Goal: Task Accomplishment & Management: Complete application form

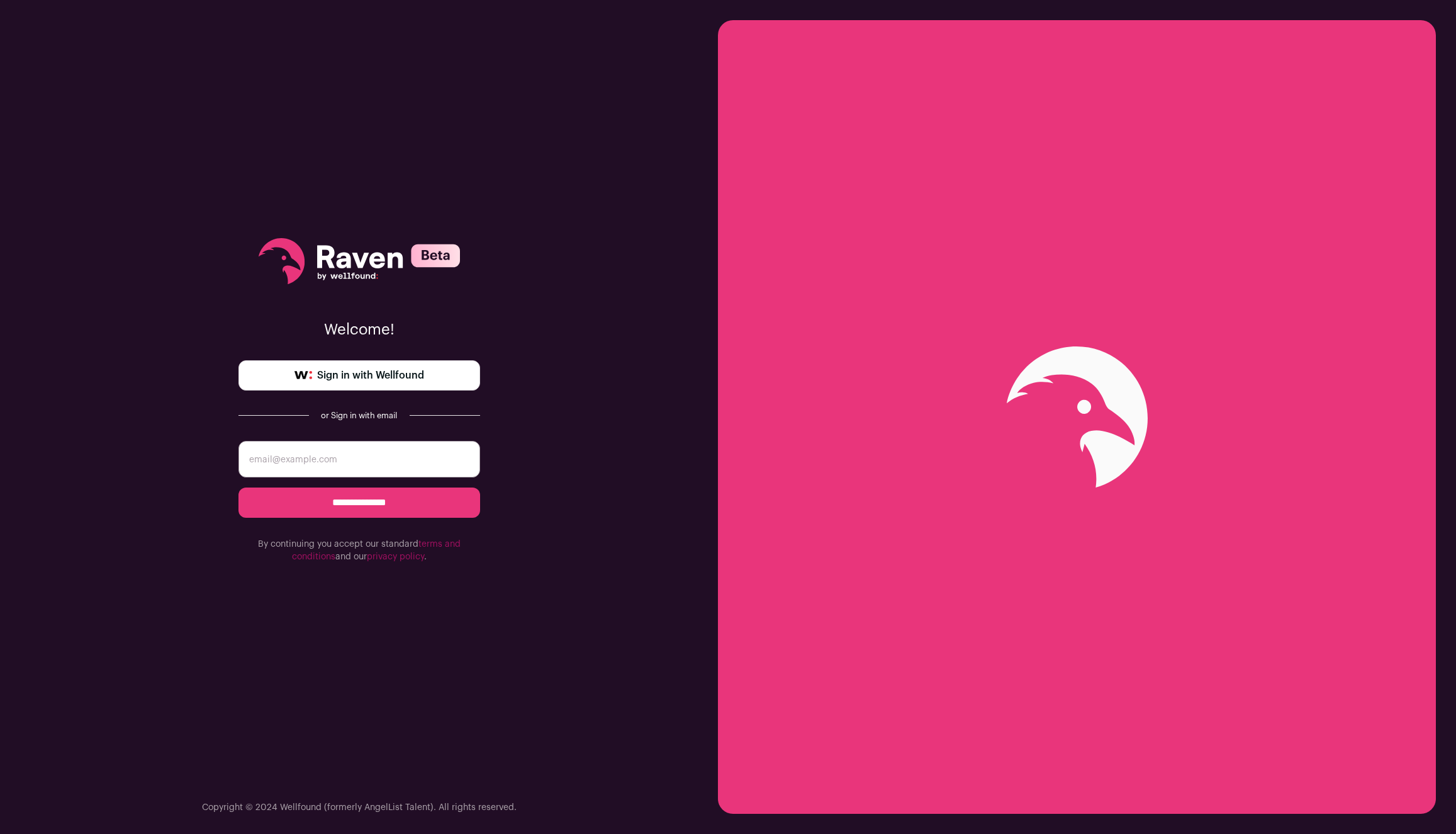
click at [402, 379] on span "Sign in with Wellfound" at bounding box center [369, 375] width 107 height 15
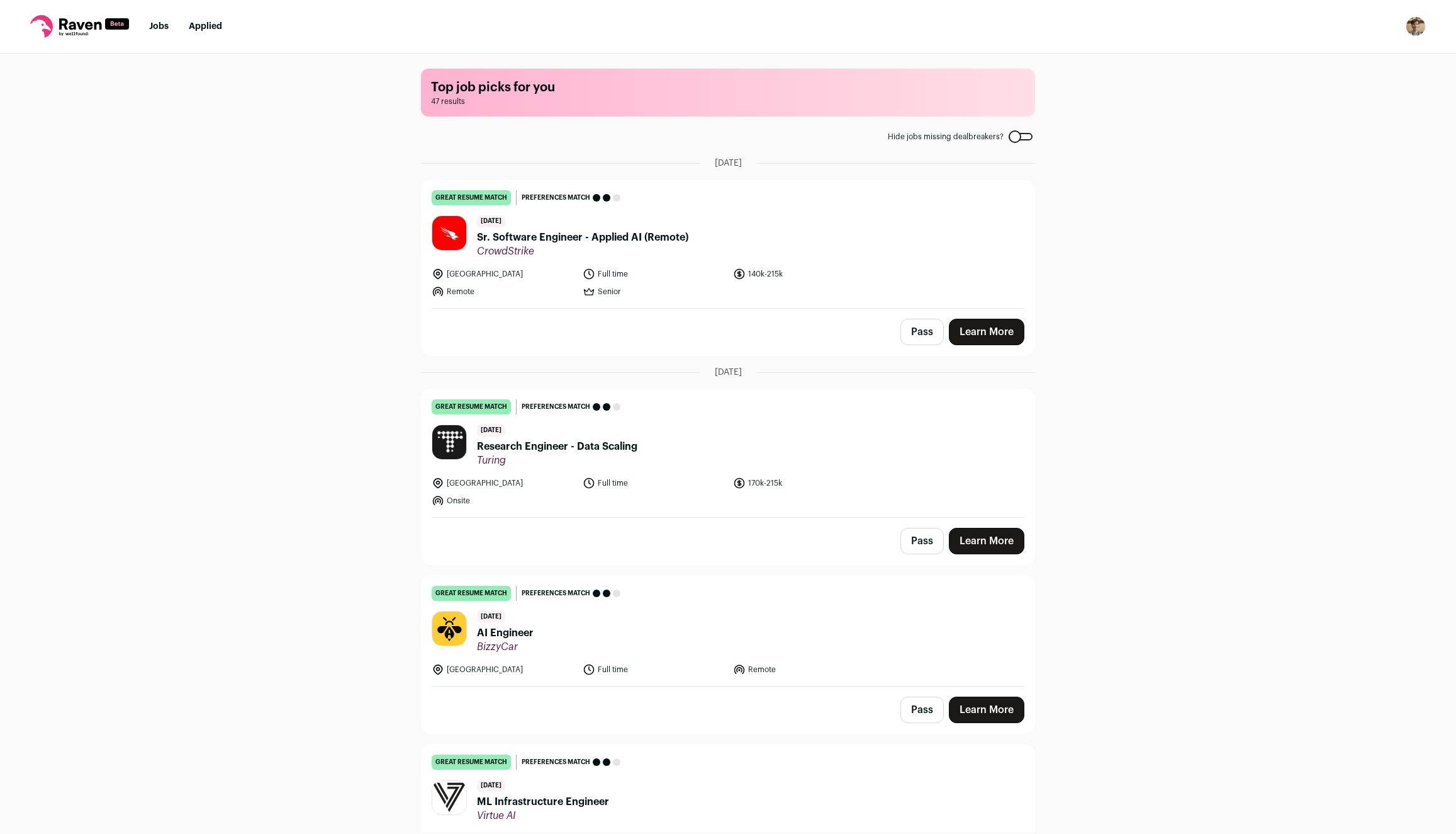
click at [566, 234] on span "Sr. Software Engineer - Applied AI (Remote)" at bounding box center [583, 237] width 211 height 15
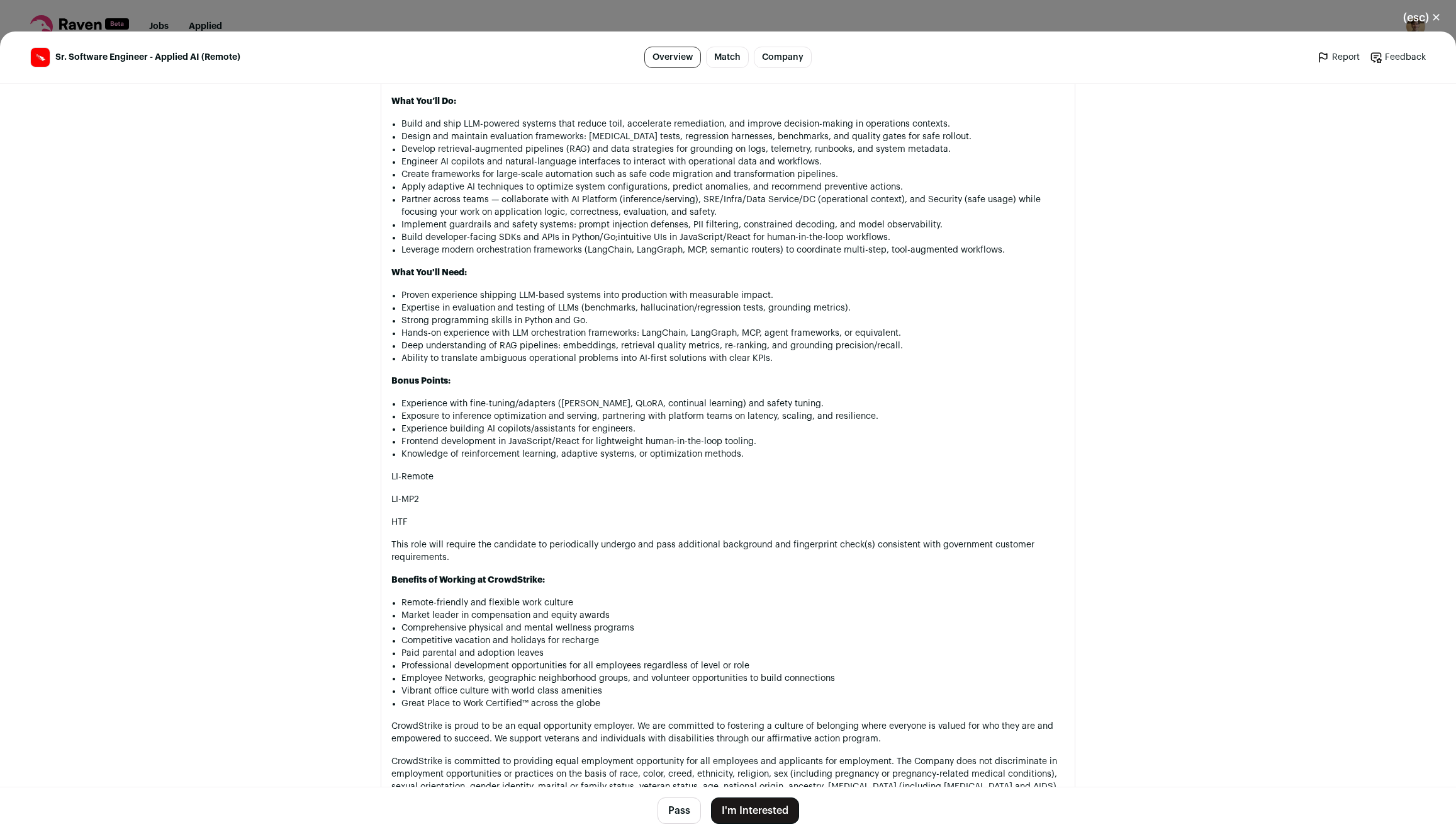
scroll to position [887, 0]
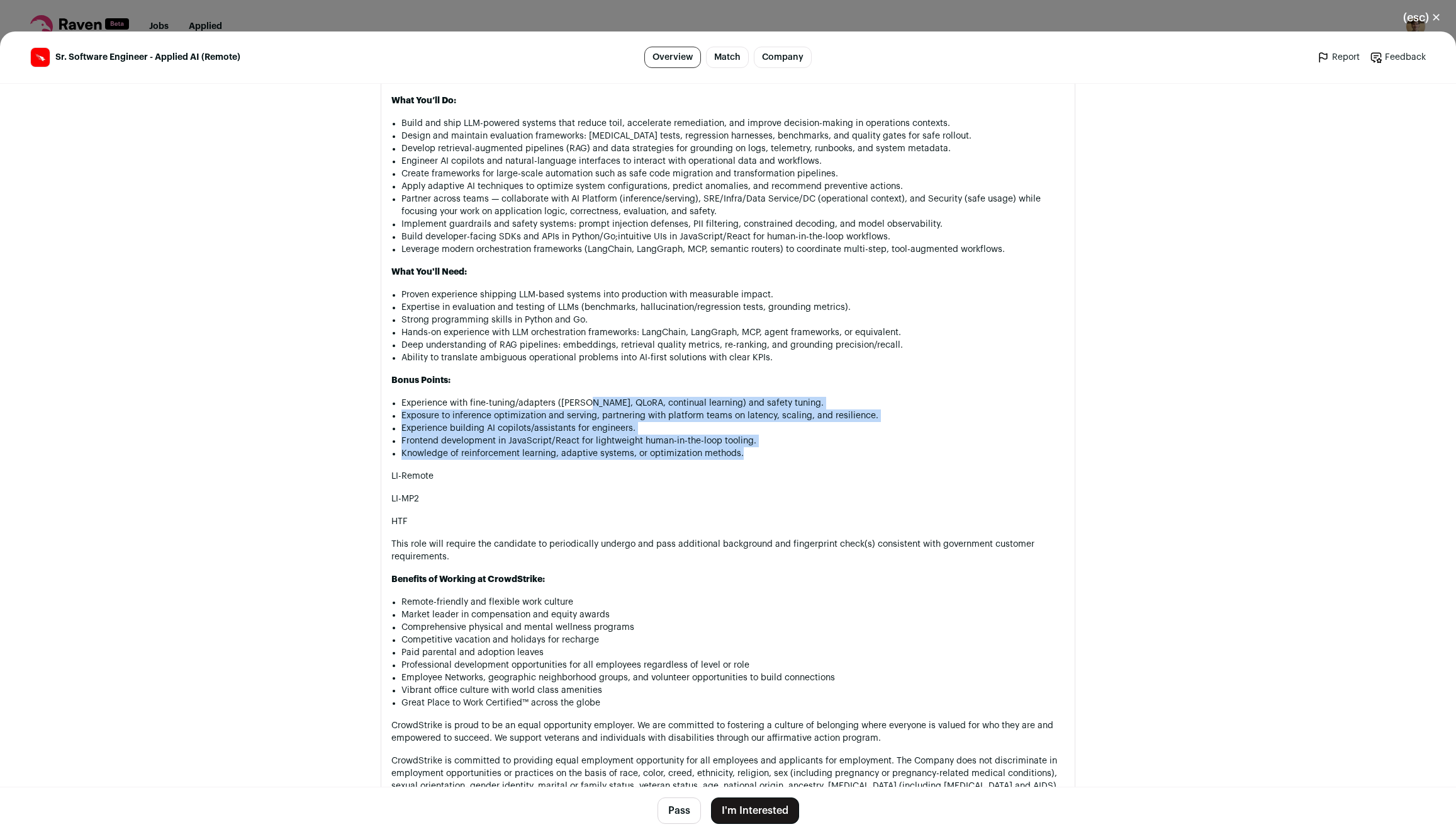
drag, startPoint x: 585, startPoint y: 402, endPoint x: 745, endPoint y: 470, distance: 173.9
click at [745, 470] on div "As a global leader in cybersecurity, CrowdStrike protects the people, processes…" at bounding box center [728, 428] width 673 height 1222
click at [745, 459] on li "Knowledge of reinforcement learning, adaptive systems, or optimization methods." at bounding box center [733, 453] width 663 height 13
drag, startPoint x: 763, startPoint y: 466, endPoint x: 622, endPoint y: 400, distance: 155.7
click at [622, 400] on div "As a global leader in cybersecurity, CrowdStrike protects the people, processes…" at bounding box center [728, 428] width 673 height 1222
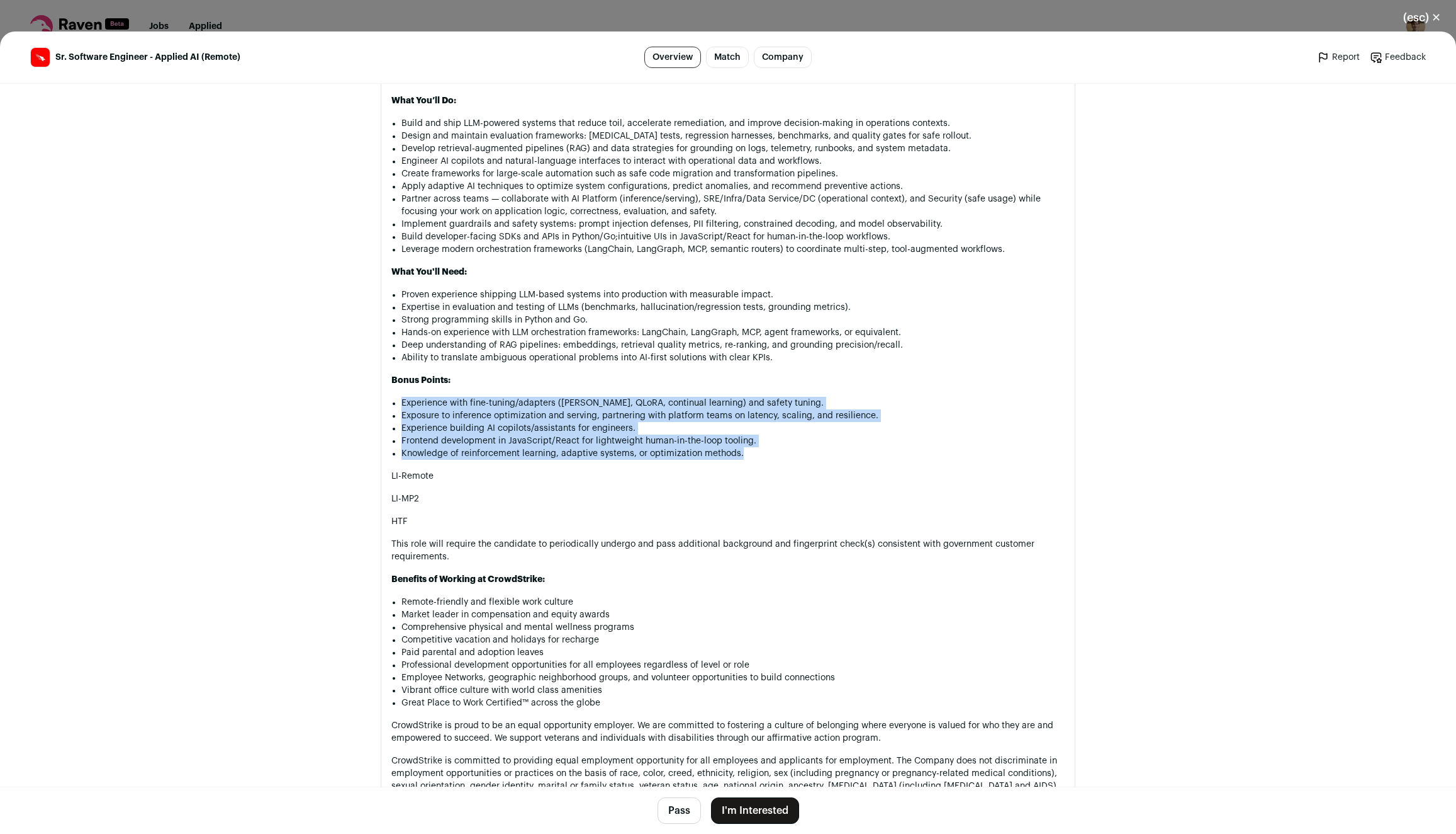
drag, startPoint x: 622, startPoint y: 400, endPoint x: 777, endPoint y: 473, distance: 171.3
click at [777, 473] on div "As a global leader in cybersecurity, CrowdStrike protects the people, processes…" at bounding box center [728, 428] width 673 height 1222
drag, startPoint x: 781, startPoint y: 476, endPoint x: 688, endPoint y: 396, distance: 122.7
click at [688, 396] on div "As a global leader in cybersecurity, CrowdStrike protects the people, processes…" at bounding box center [728, 428] width 673 height 1222
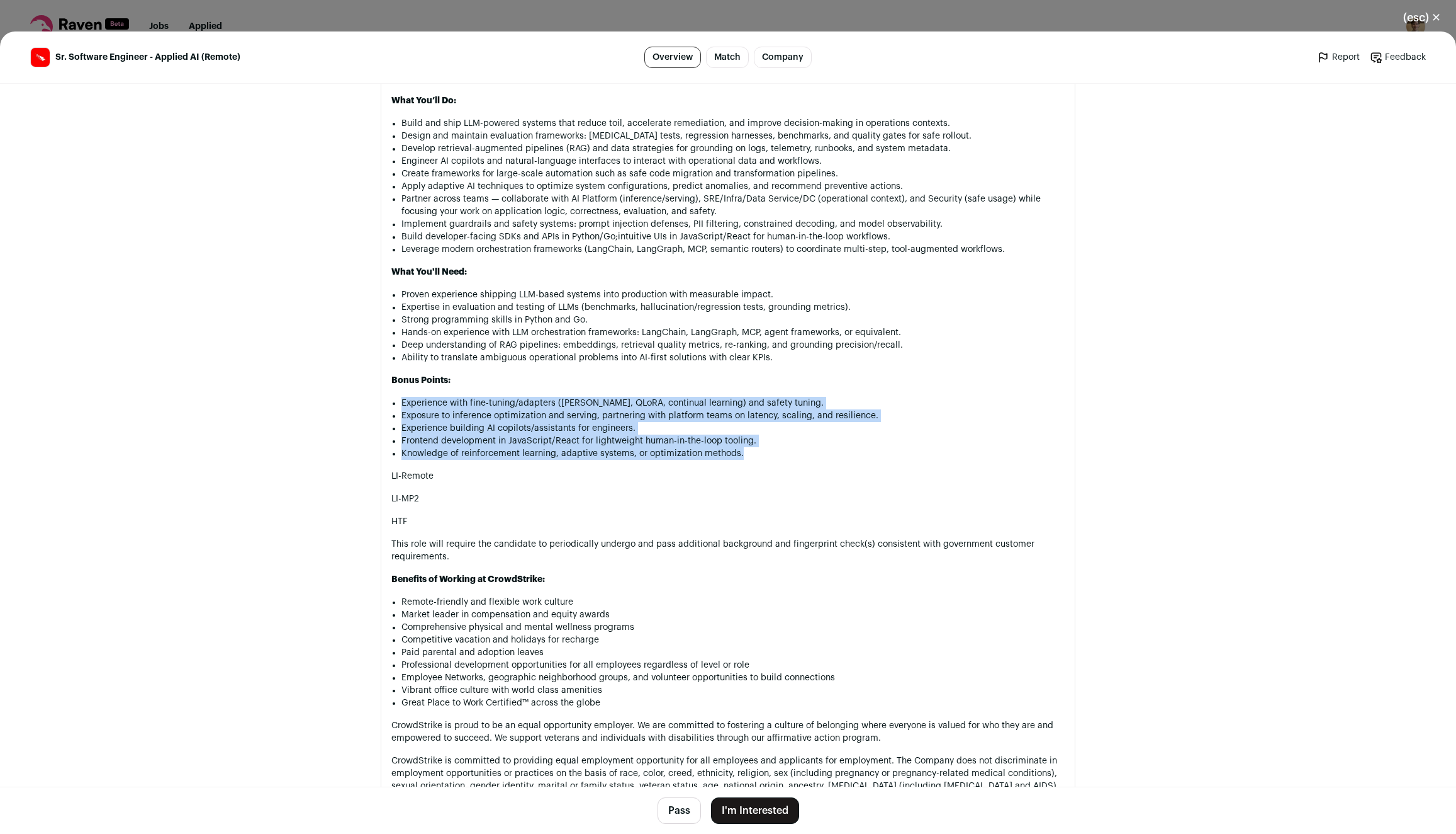
drag, startPoint x: 688, startPoint y: 396, endPoint x: 745, endPoint y: 466, distance: 90.3
click at [745, 466] on div "As a global leader in cybersecurity, CrowdStrike protects the people, processes…" at bounding box center [728, 428] width 673 height 1222
click at [745, 459] on li "Knowledge of reinforcement learning, adaptive systems, or optimization methods." at bounding box center [733, 453] width 663 height 13
drag, startPoint x: 753, startPoint y: 471, endPoint x: 698, endPoint y: 399, distance: 90.6
click at [698, 399] on div "As a global leader in cybersecurity, CrowdStrike protects the people, processes…" at bounding box center [728, 428] width 673 height 1222
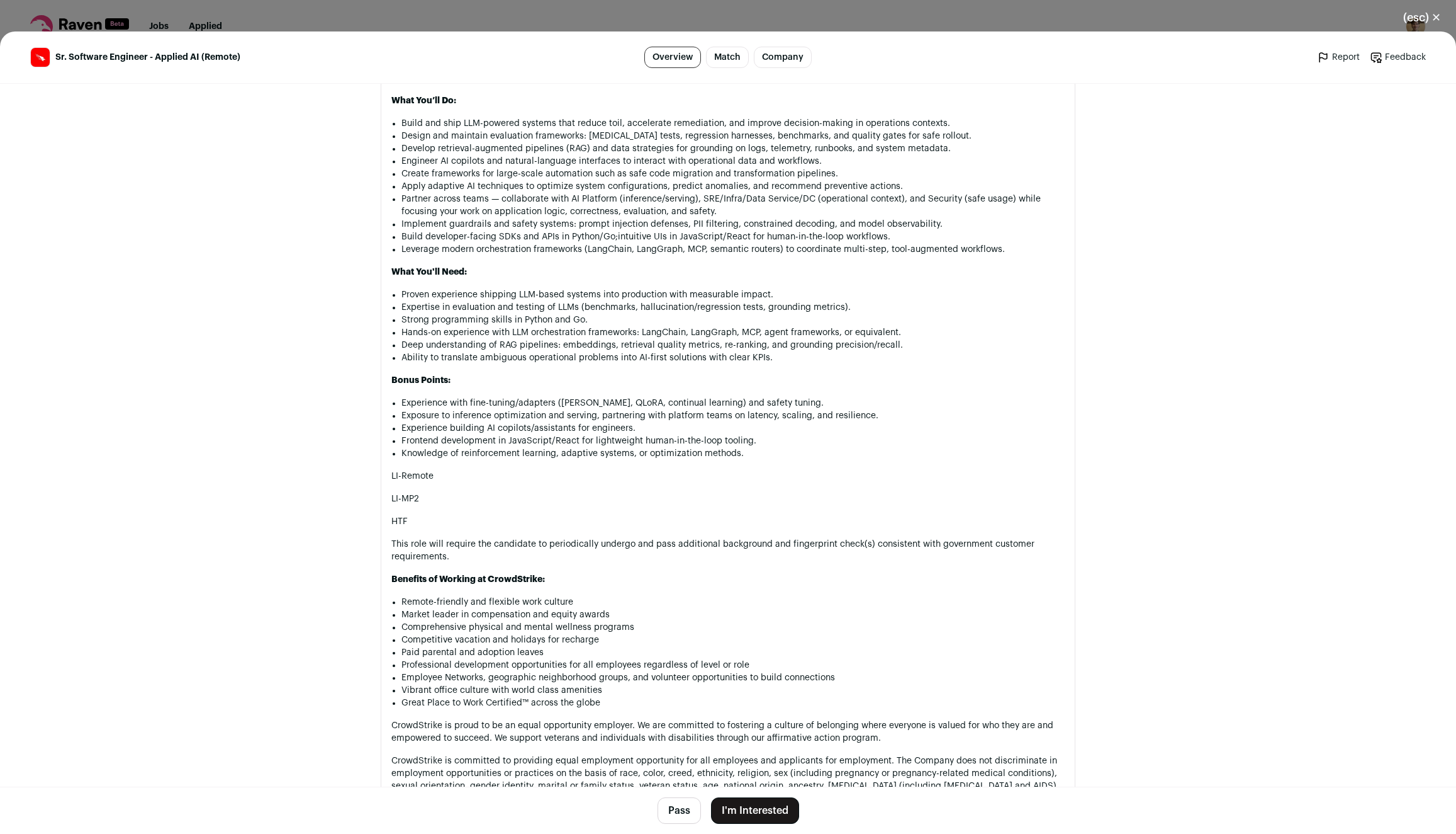
click at [698, 399] on div "As a global leader in cybersecurity, CrowdStrike protects the people, processes…" at bounding box center [728, 428] width 673 height 1222
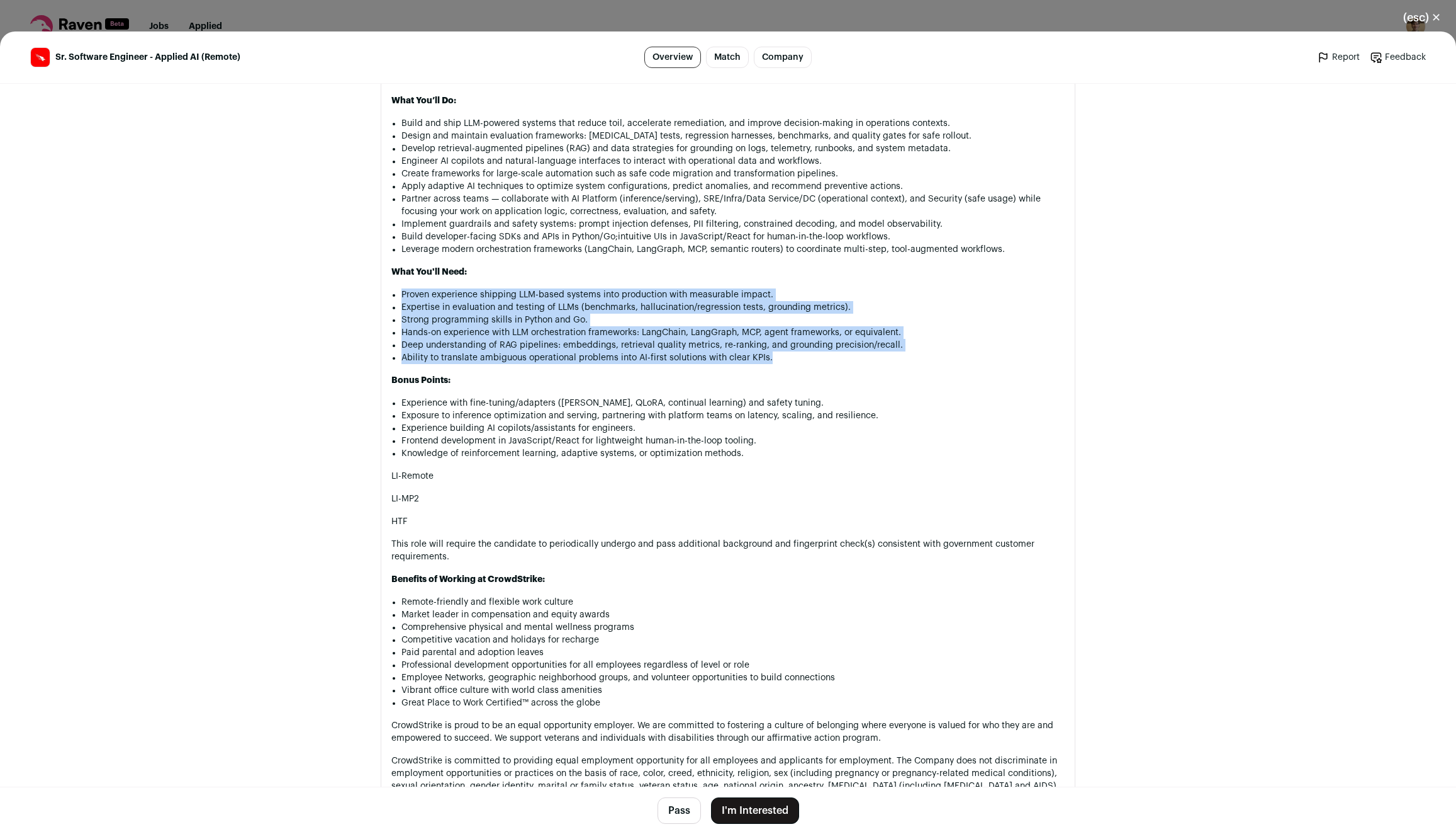
drag, startPoint x: 727, startPoint y: 278, endPoint x: 924, endPoint y: 362, distance: 214.2
click at [924, 362] on div "As a global leader in cybersecurity, CrowdStrike protects the people, processes…" at bounding box center [728, 428] width 673 height 1222
click at [924, 362] on li "Ability to translate ambiguous operational problems into AI-first solutions wit…" at bounding box center [733, 358] width 663 height 13
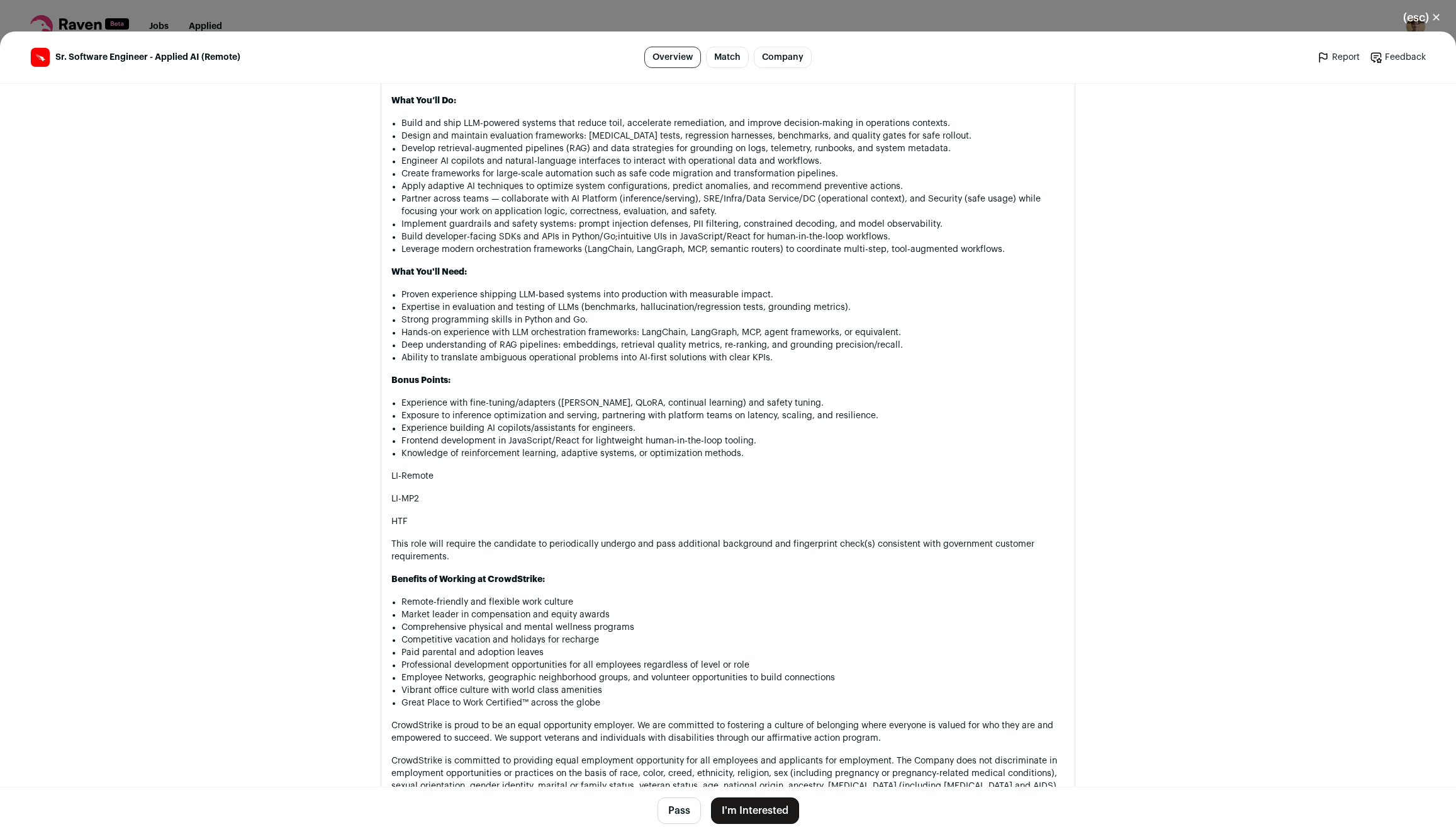
click at [785, 812] on button "I'm Interested" at bounding box center [755, 810] width 88 height 27
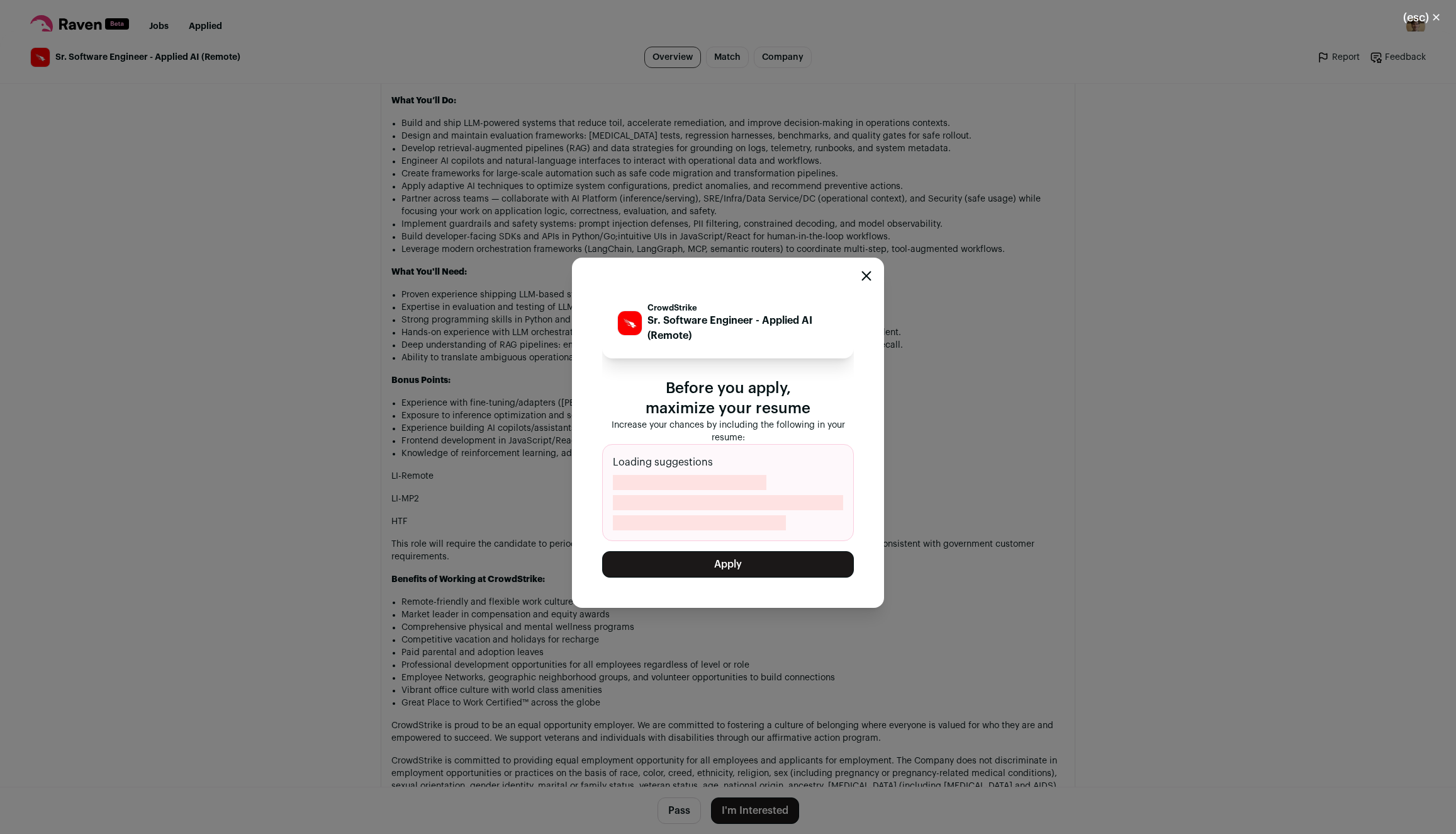
click at [750, 566] on button "Apply" at bounding box center [728, 564] width 252 height 27
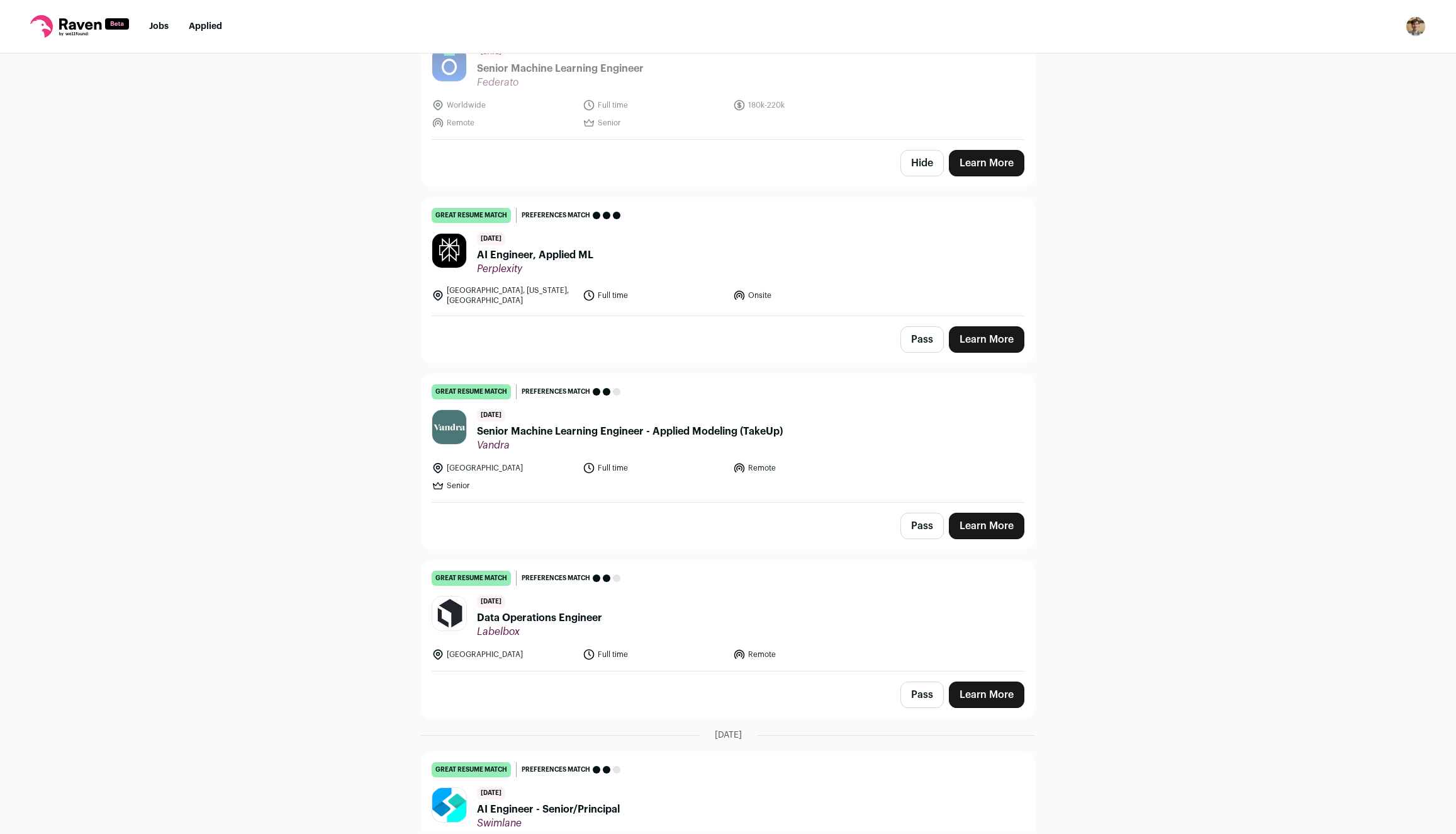
click at [542, 235] on div "[DATE] AI Engineer, Applied ML Perplexity" at bounding box center [535, 254] width 117 height 42
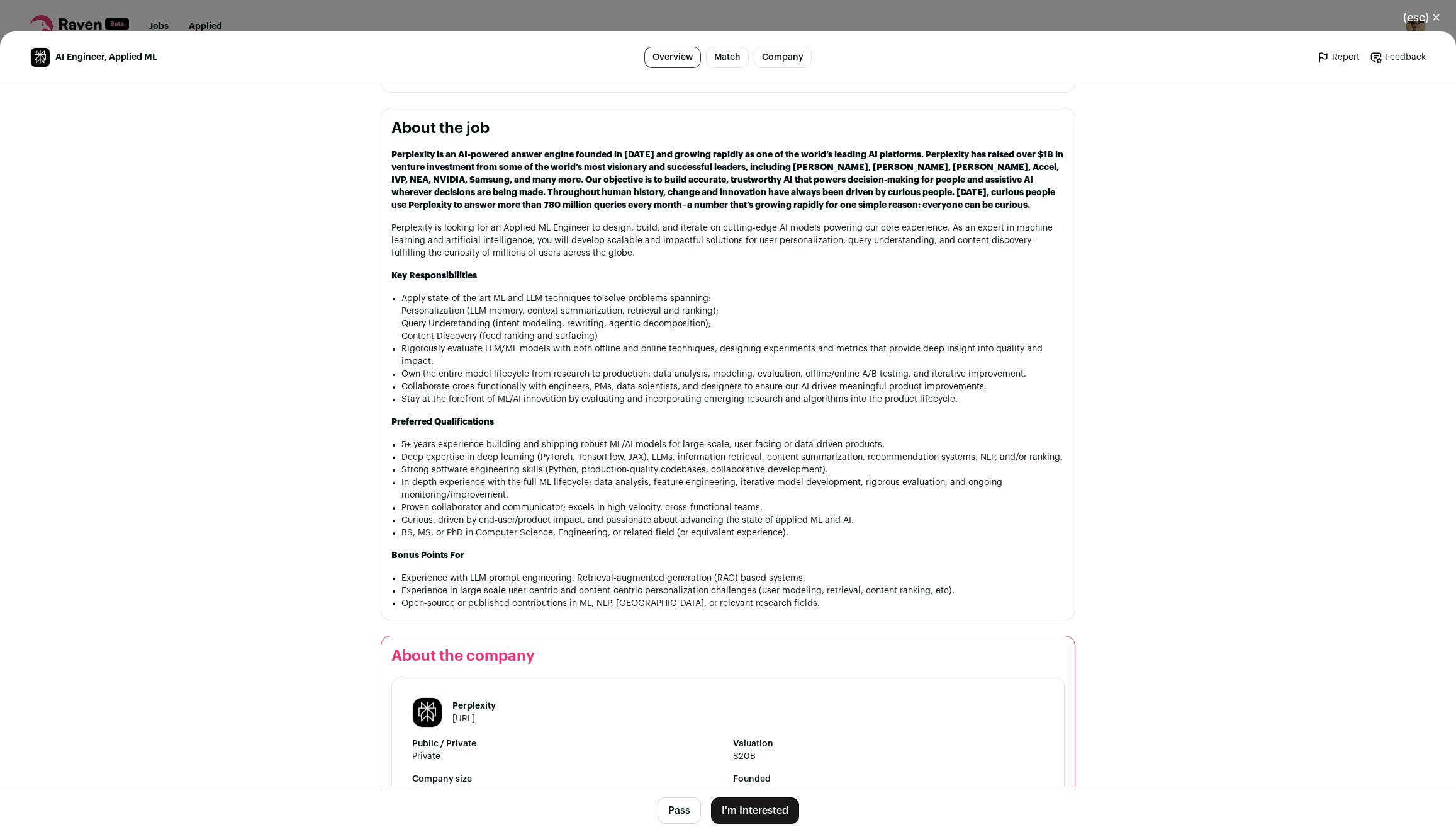
scroll to position [510, 0]
